Goal: Information Seeking & Learning: Check status

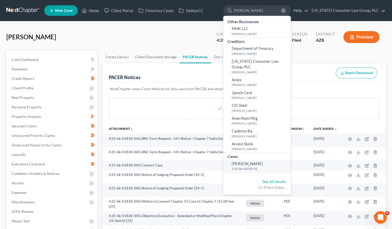
type input "[PERSON_NAME]"
click at [248, 164] on span "[PERSON_NAME]" at bounding box center [247, 163] width 31 height 5
select select "6"
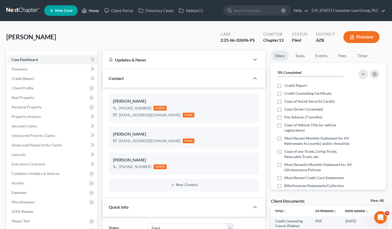
click at [92, 9] on link "Home" at bounding box center [90, 10] width 22 height 9
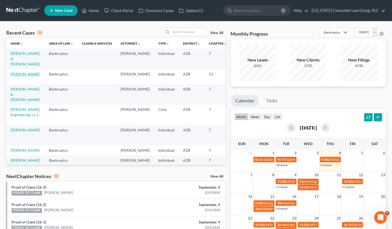
click at [14, 74] on link "[PERSON_NAME]" at bounding box center [25, 74] width 29 height 4
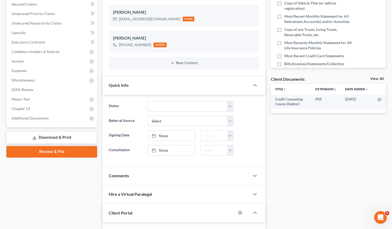
scroll to position [122, 0]
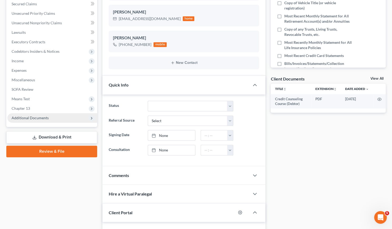
click at [41, 118] on span "Additional Documents" at bounding box center [30, 117] width 37 height 4
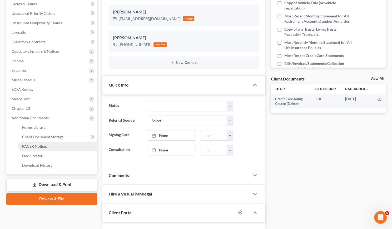
click at [40, 144] on span "PACER Notices" at bounding box center [34, 146] width 25 height 4
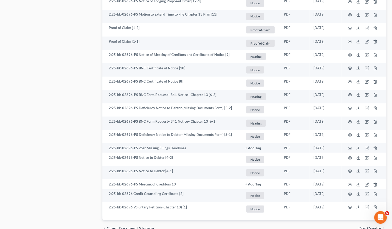
scroll to position [573, 0]
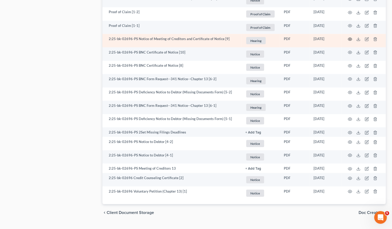
click at [351, 40] on icon "button" at bounding box center [350, 39] width 4 height 4
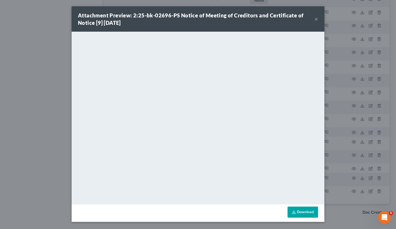
click at [317, 19] on button "×" at bounding box center [317, 19] width 4 height 6
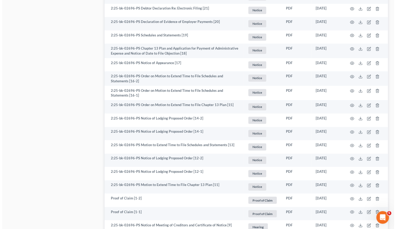
scroll to position [388, 0]
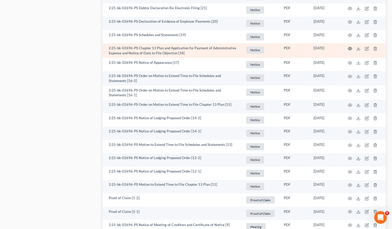
click at [350, 48] on circle "button" at bounding box center [350, 48] width 1 height 1
